Goal: Task Accomplishment & Management: Complete application form

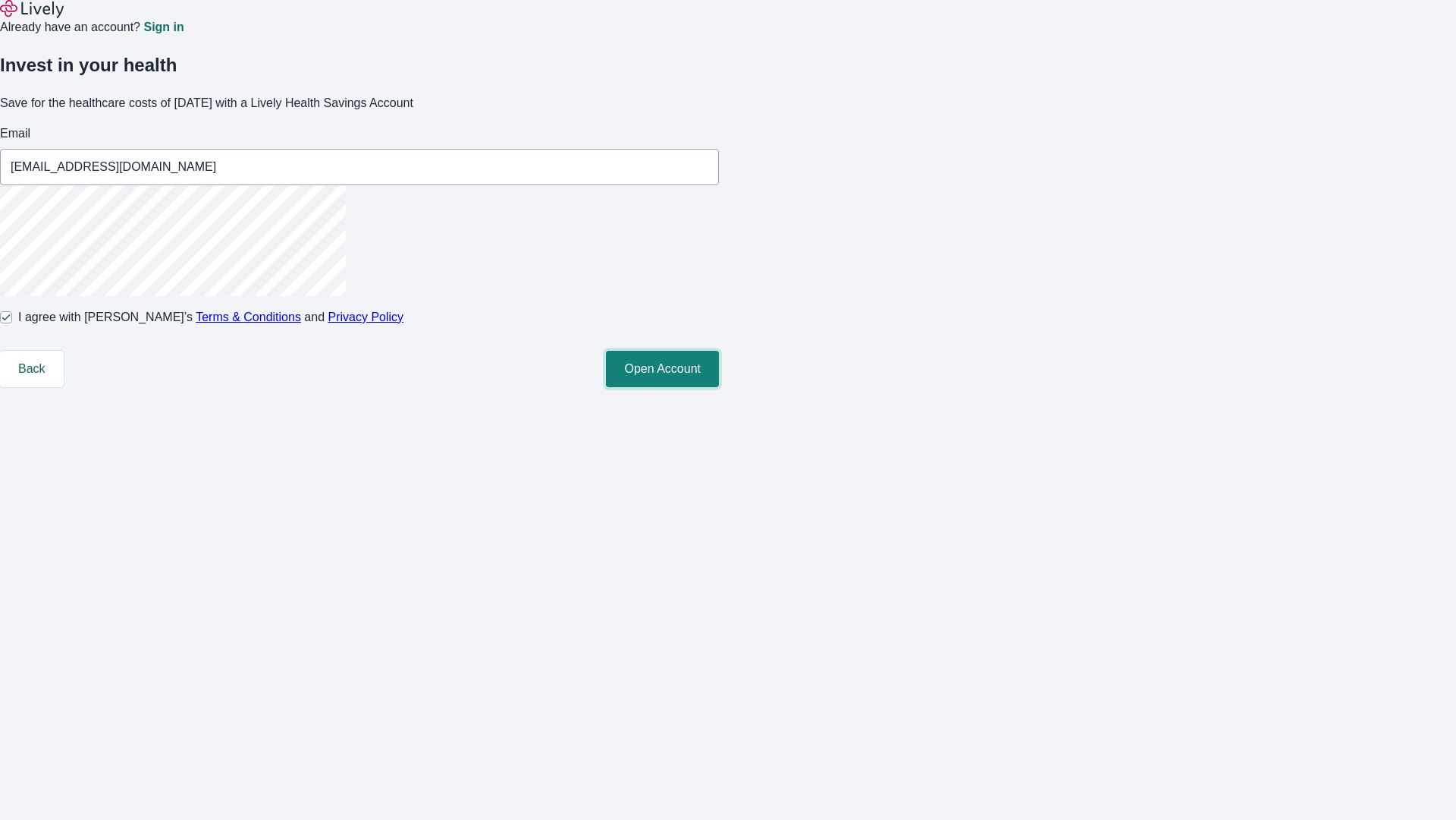
click at [719, 387] on button "Open Account" at bounding box center [662, 369] width 113 height 36
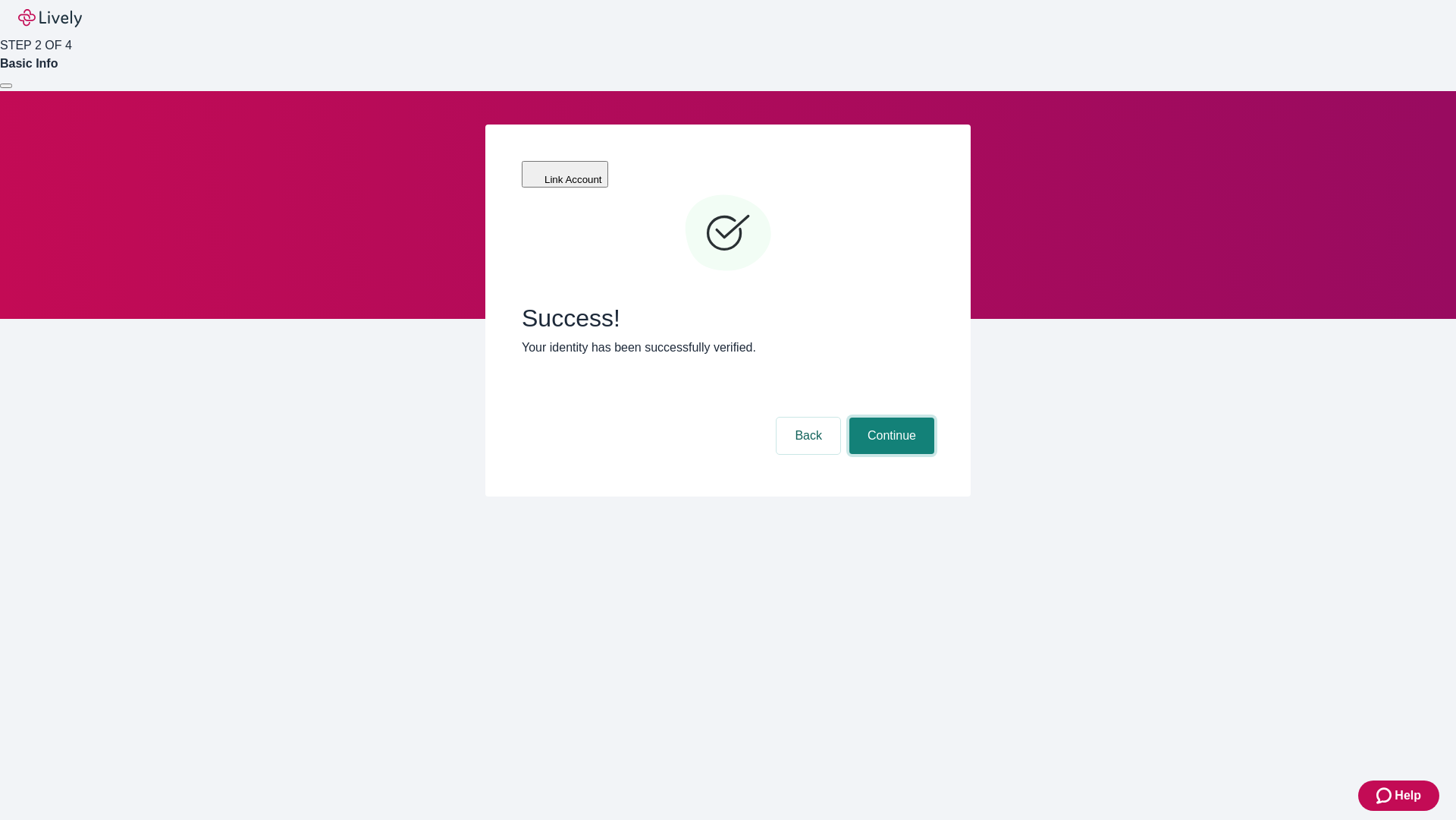
click at [889, 417] on button "Continue" at bounding box center [892, 435] width 85 height 36
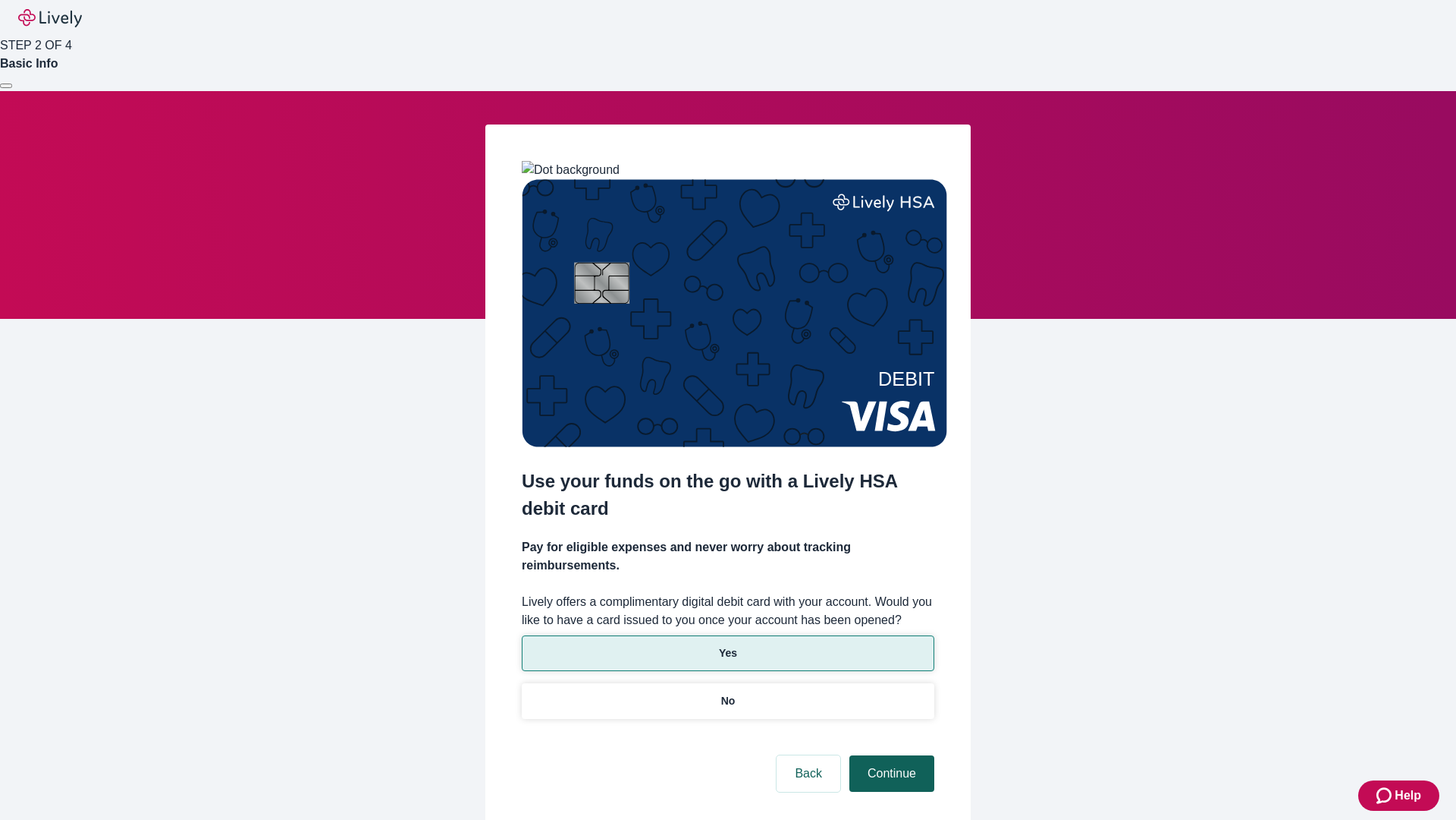
click at [728, 645] on p "Yes" at bounding box center [728, 653] width 18 height 16
click at [889, 755] on button "Continue" at bounding box center [892, 774] width 85 height 36
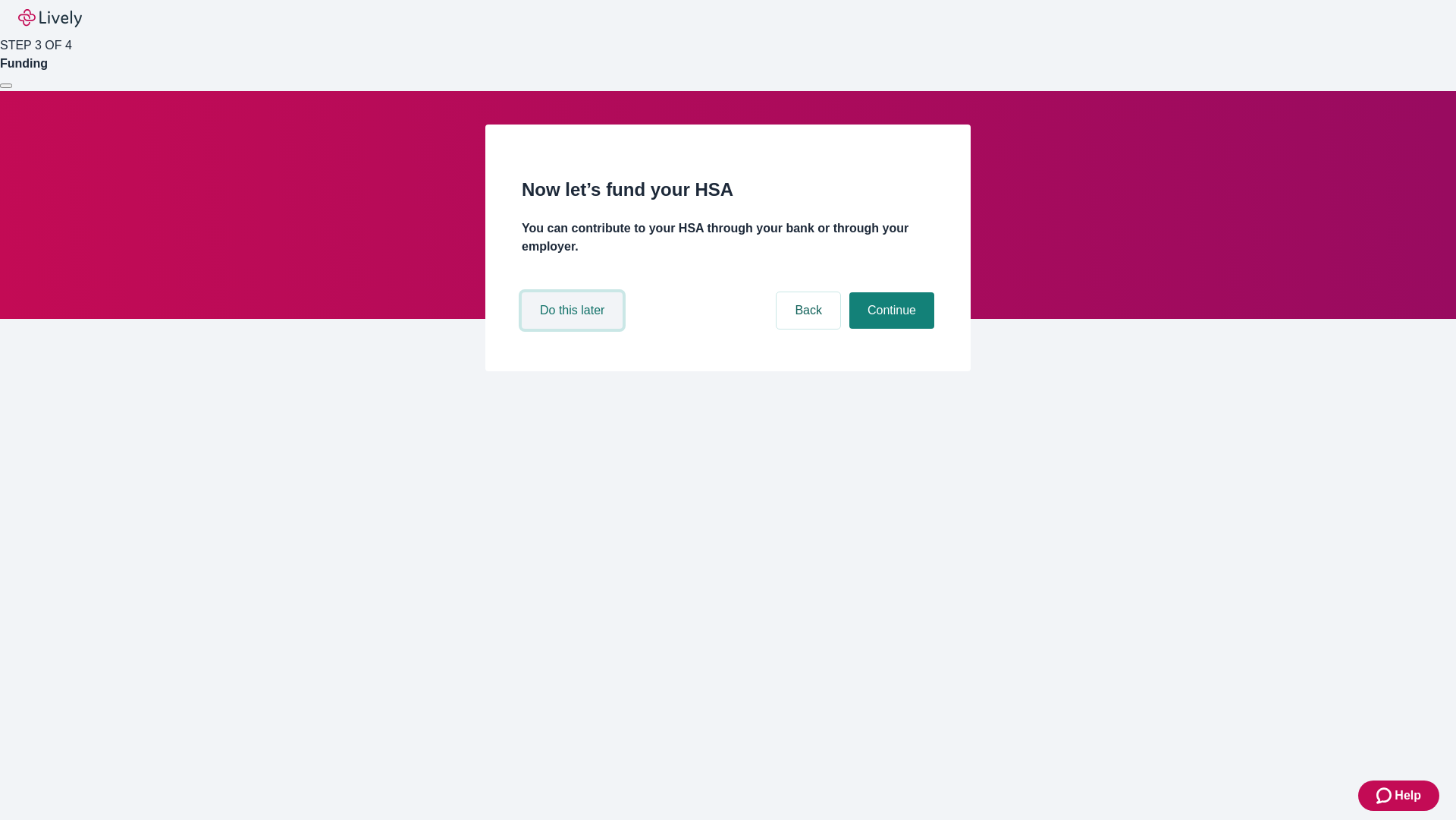
click at [574, 328] on button "Do this later" at bounding box center [572, 310] width 101 height 36
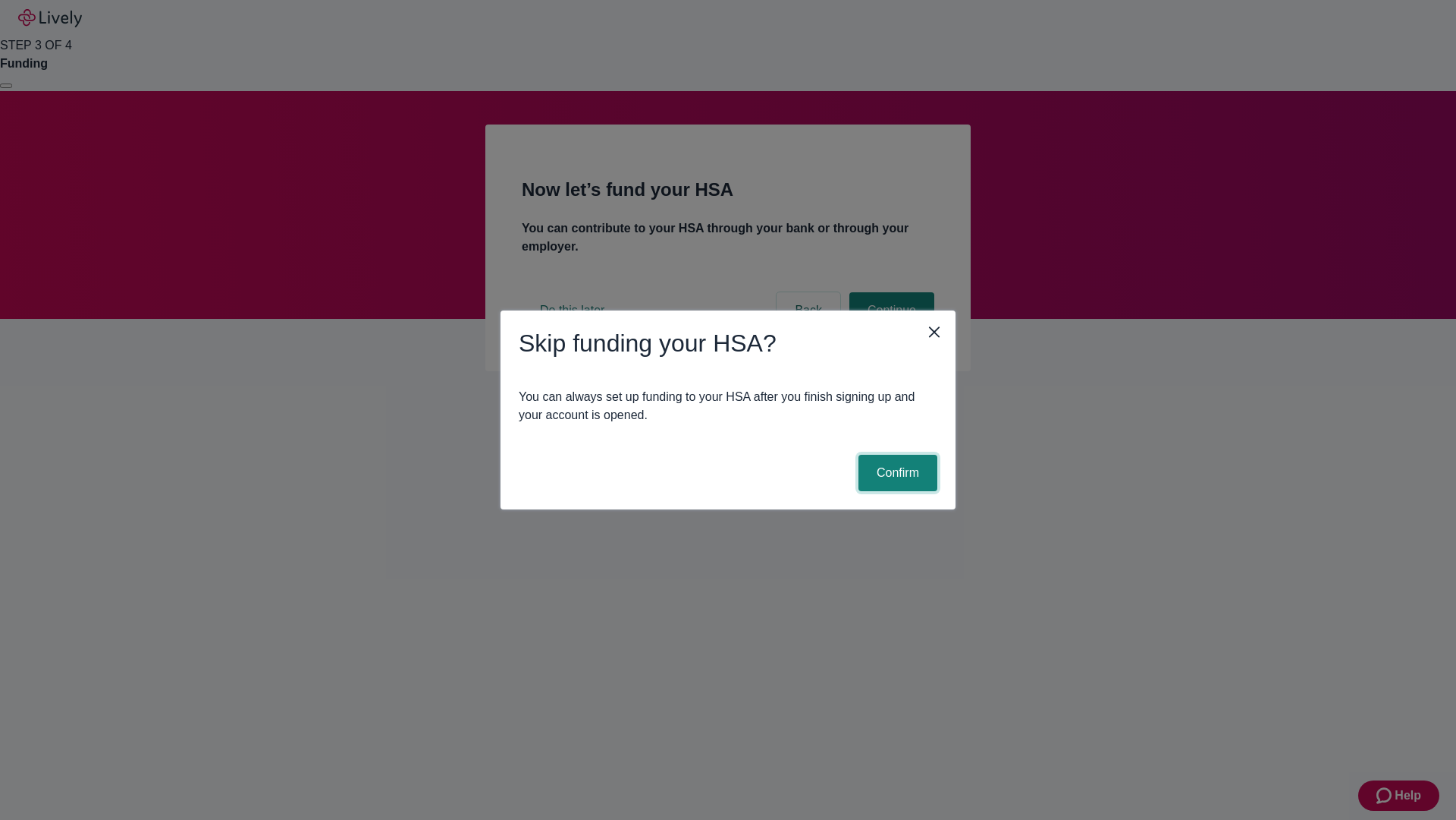
click at [895, 473] on button "Confirm" at bounding box center [899, 473] width 79 height 36
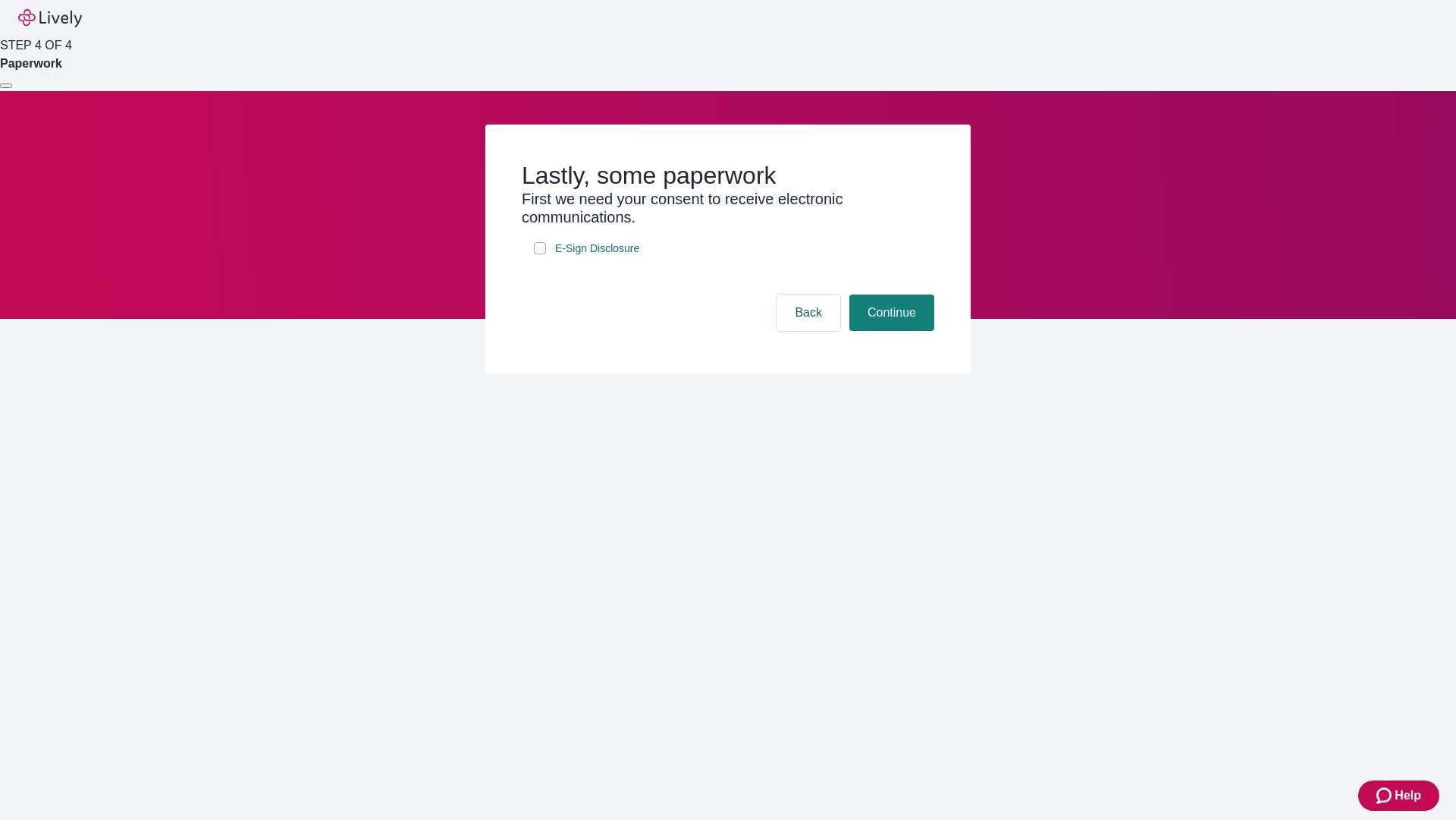
click at [540, 255] on input "E-Sign Disclosure" at bounding box center [540, 249] width 12 height 12
checkbox input "true"
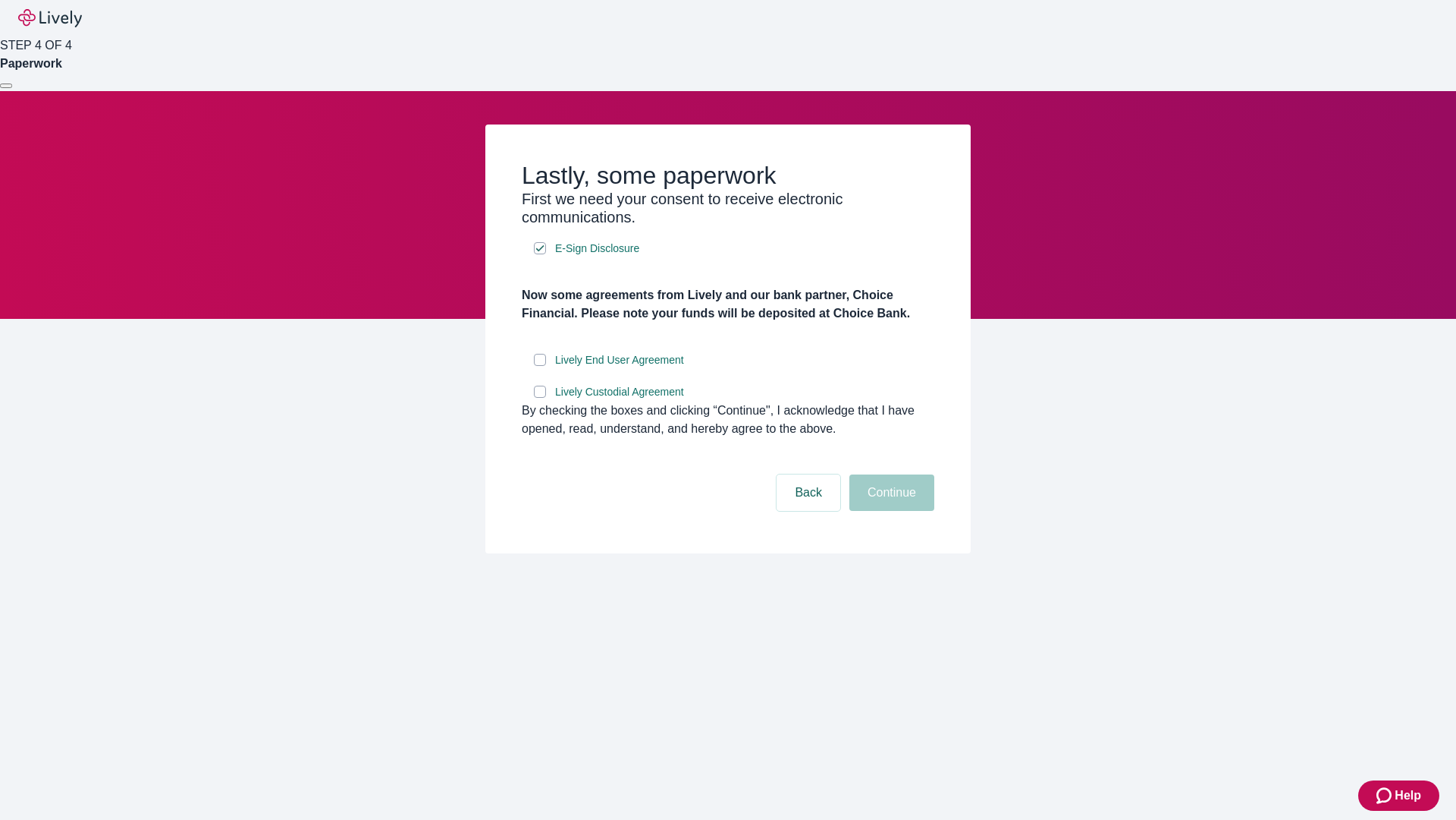
click at [540, 366] on input "Lively End User Agreement" at bounding box center [540, 359] width 12 height 12
checkbox input "true"
click at [540, 397] on input "Lively Custodial Agreement" at bounding box center [540, 391] width 12 height 12
checkbox input "true"
click at [889, 511] on button "Continue" at bounding box center [892, 492] width 85 height 36
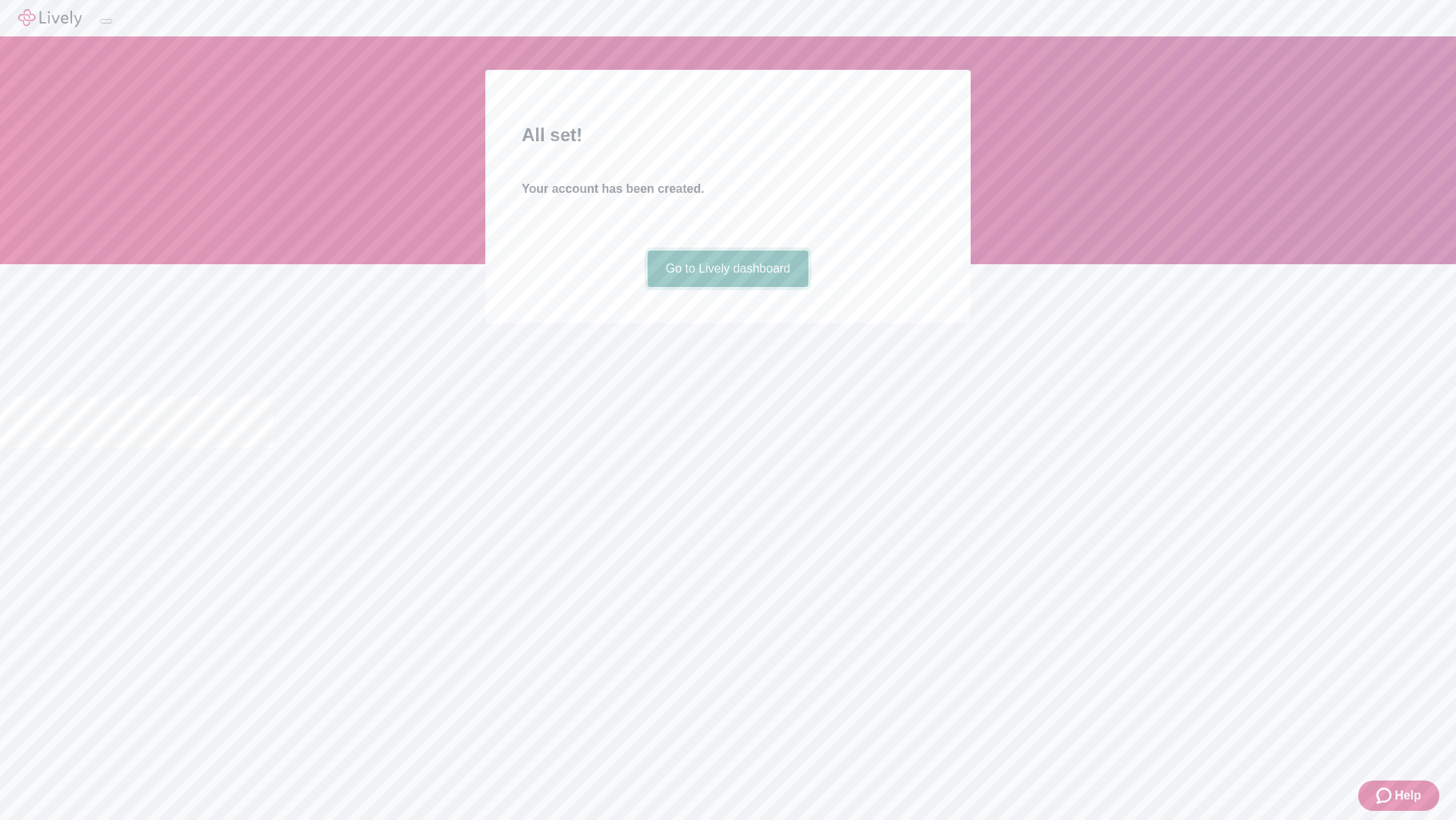
click at [728, 287] on link "Go to Lively dashboard" at bounding box center [728, 269] width 162 height 36
